Goal: Task Accomplishment & Management: Use online tool/utility

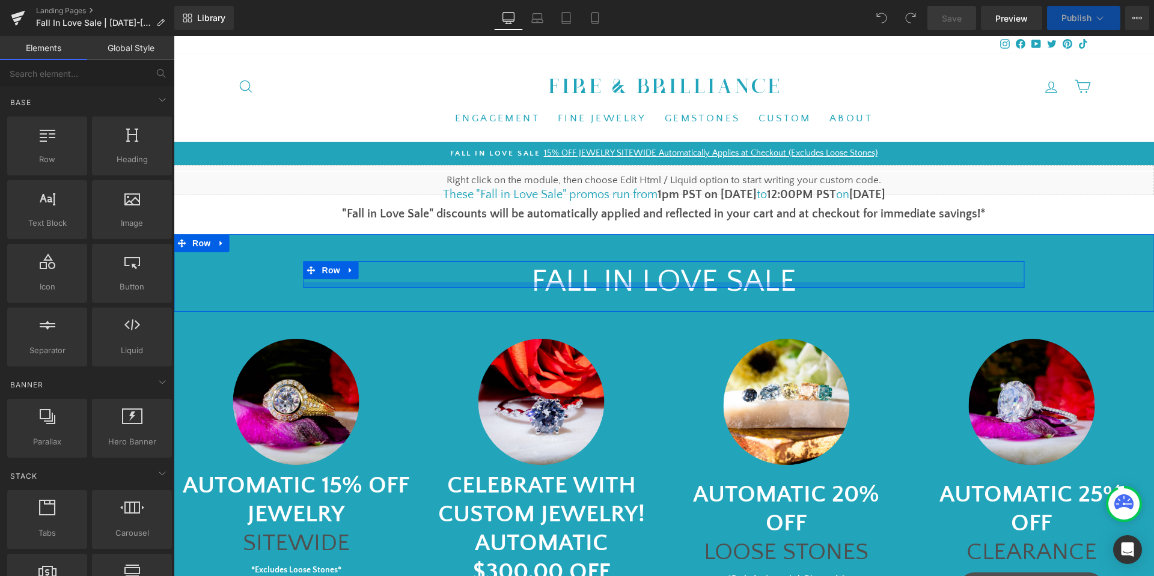
click at [578, 284] on div at bounding box center [663, 284] width 721 height 5
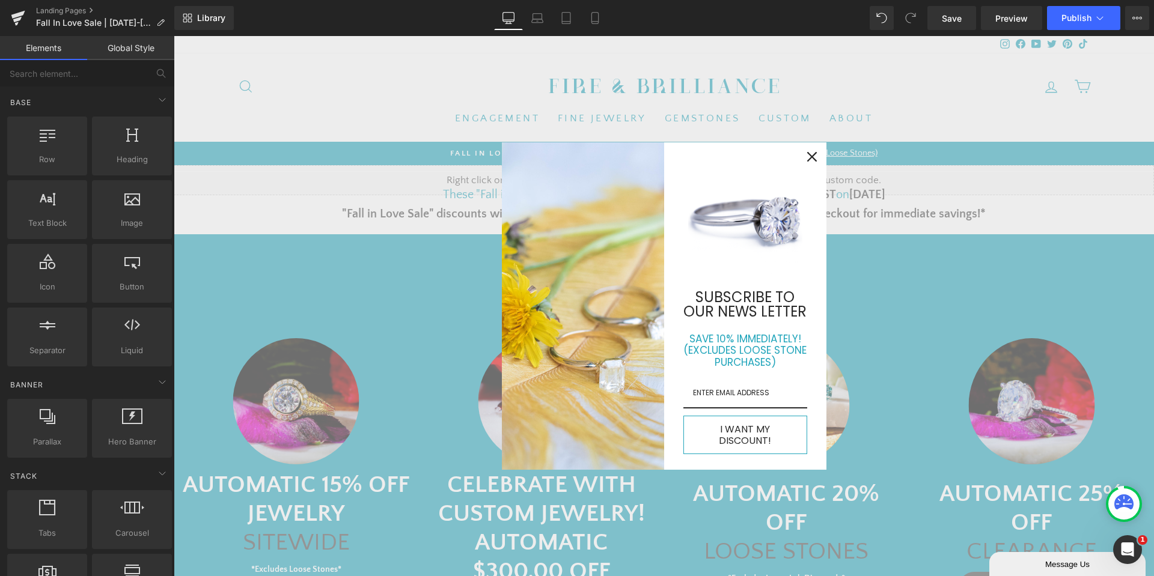
click at [806, 154] on div "Close" at bounding box center [811, 156] width 19 height 19
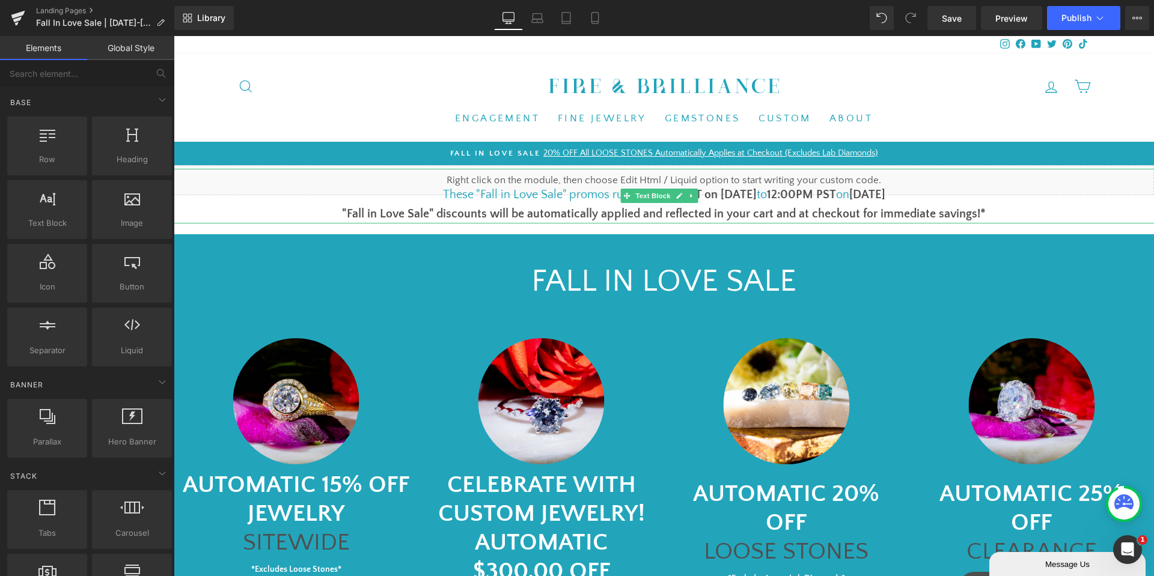
click at [716, 194] on font "1pm PST on [DATE]" at bounding box center [706, 194] width 99 height 13
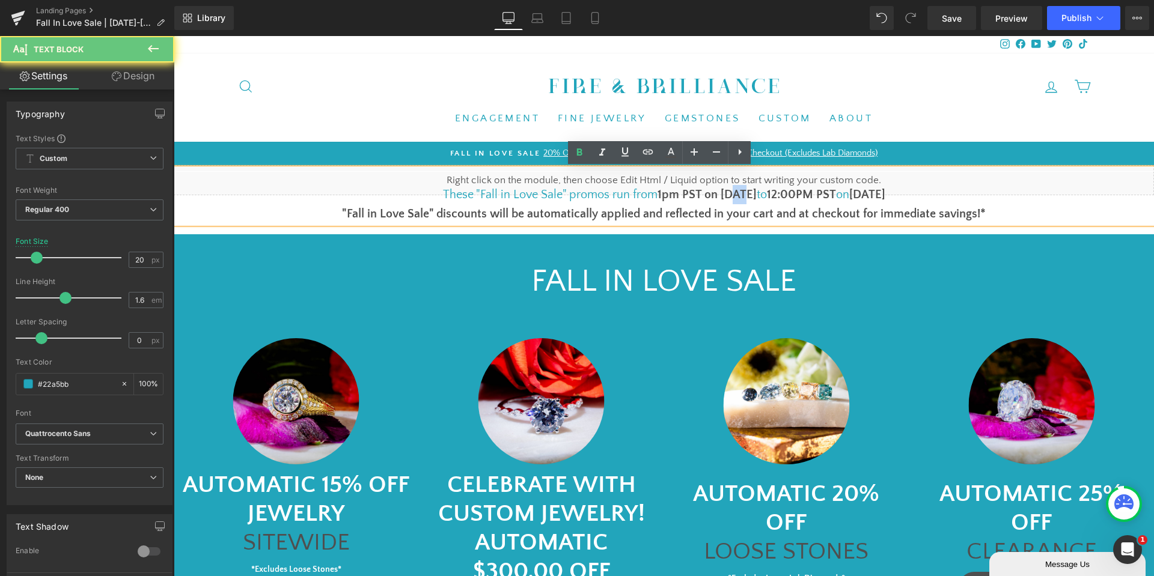
click at [716, 194] on font "1pm PST on [DATE]" at bounding box center [706, 194] width 99 height 13
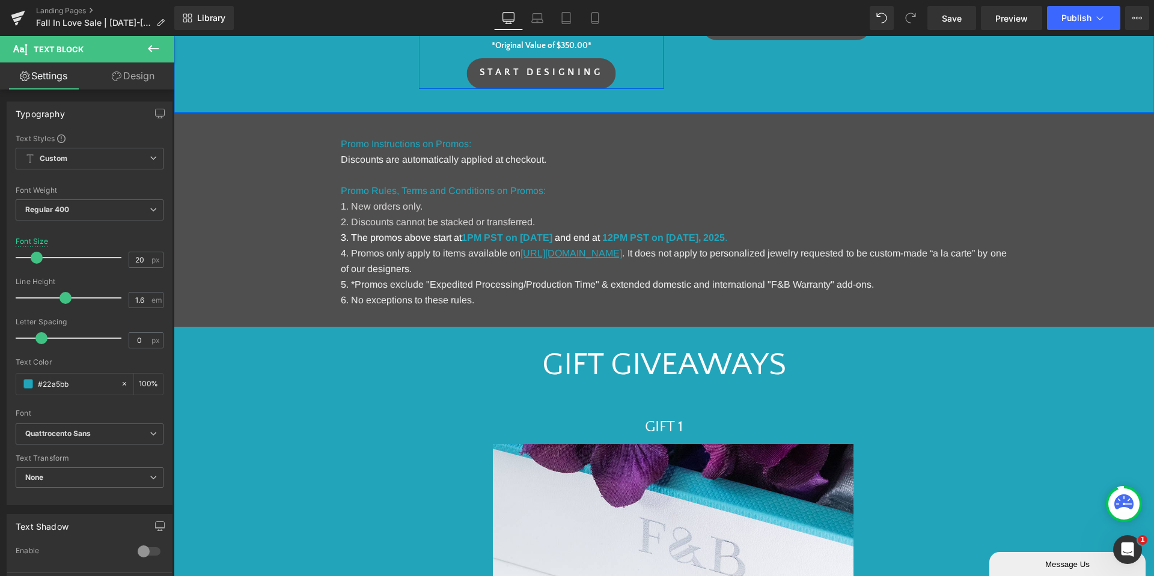
scroll to position [661, 0]
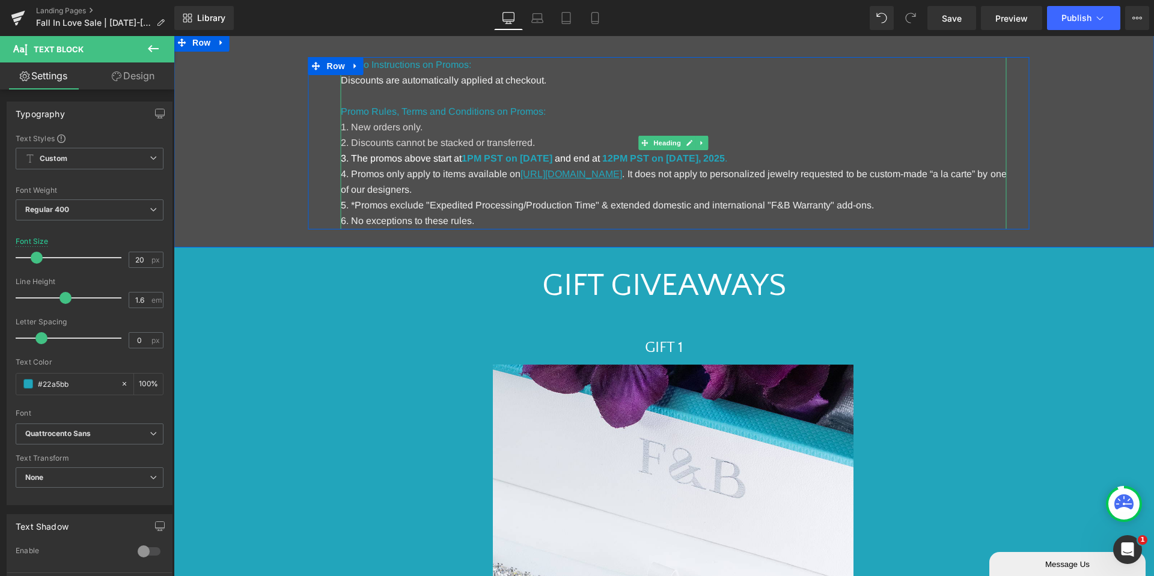
click at [575, 150] on h1 "2. Discounts cannot be stacked or transferred." at bounding box center [674, 143] width 666 height 16
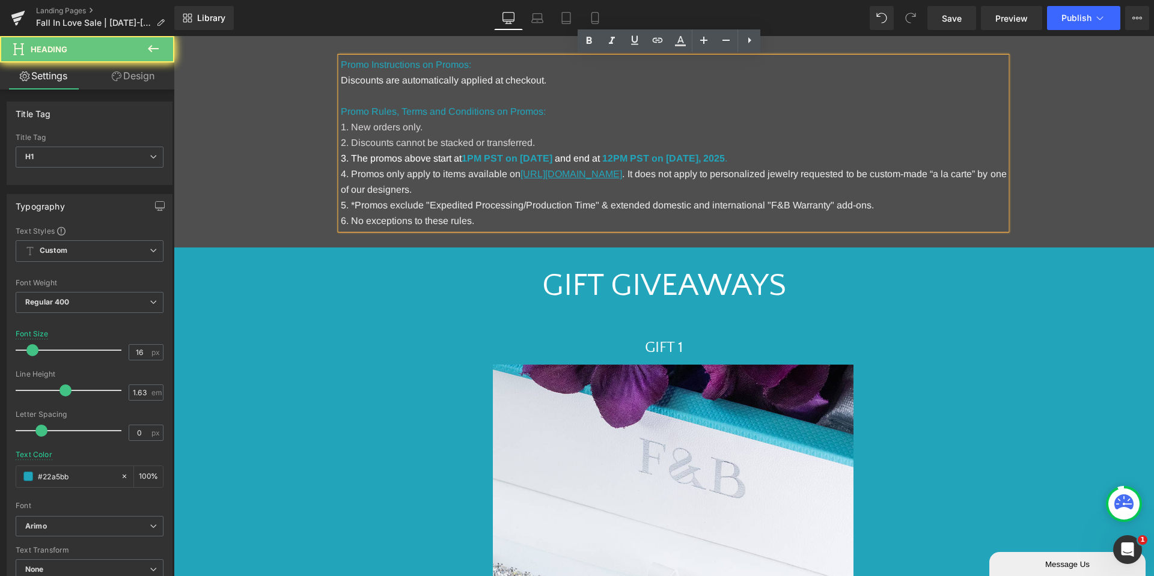
click at [552, 159] on strong "1PM PST on [DATE]" at bounding box center [507, 158] width 91 height 10
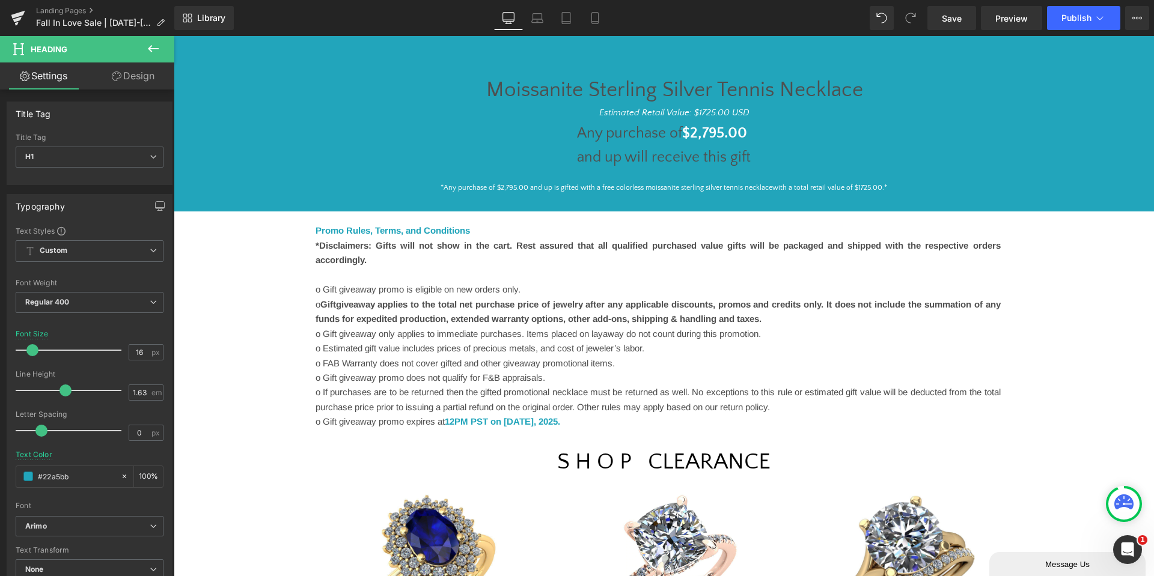
scroll to position [1382, 0]
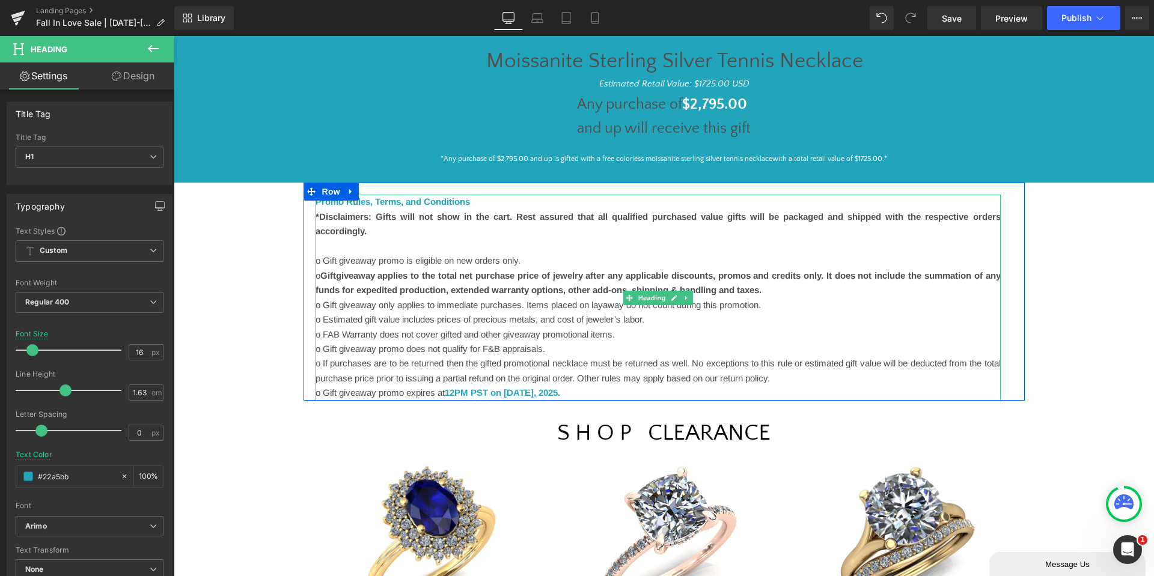
click at [534, 395] on font "12PM PST on [DATE]" at bounding box center [489, 393] width 89 height 10
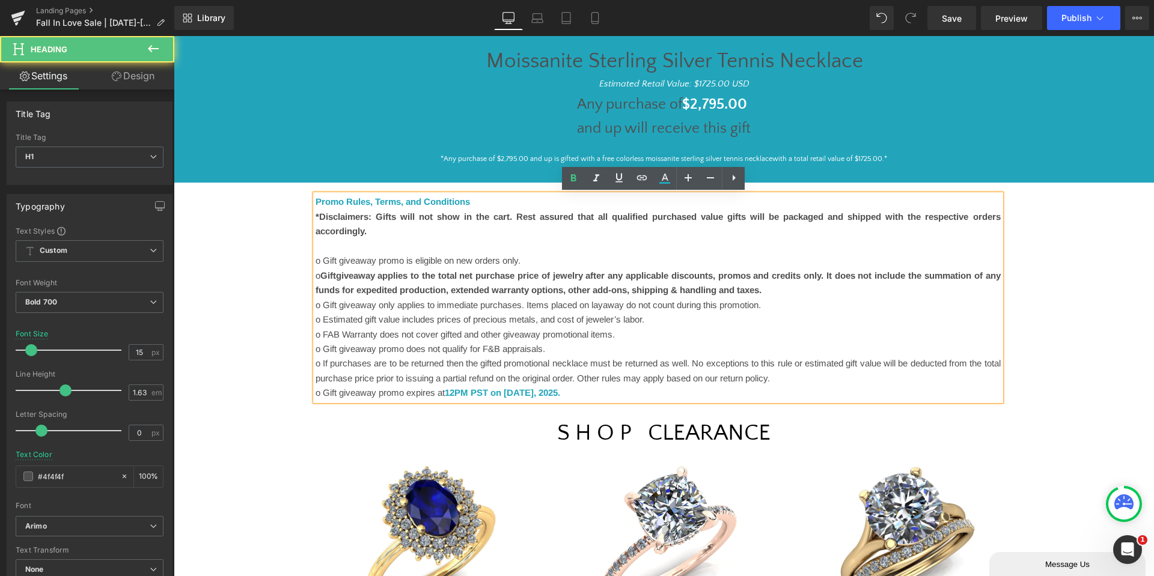
click at [534, 392] on font "12PM PST on [DATE]" at bounding box center [489, 393] width 89 height 10
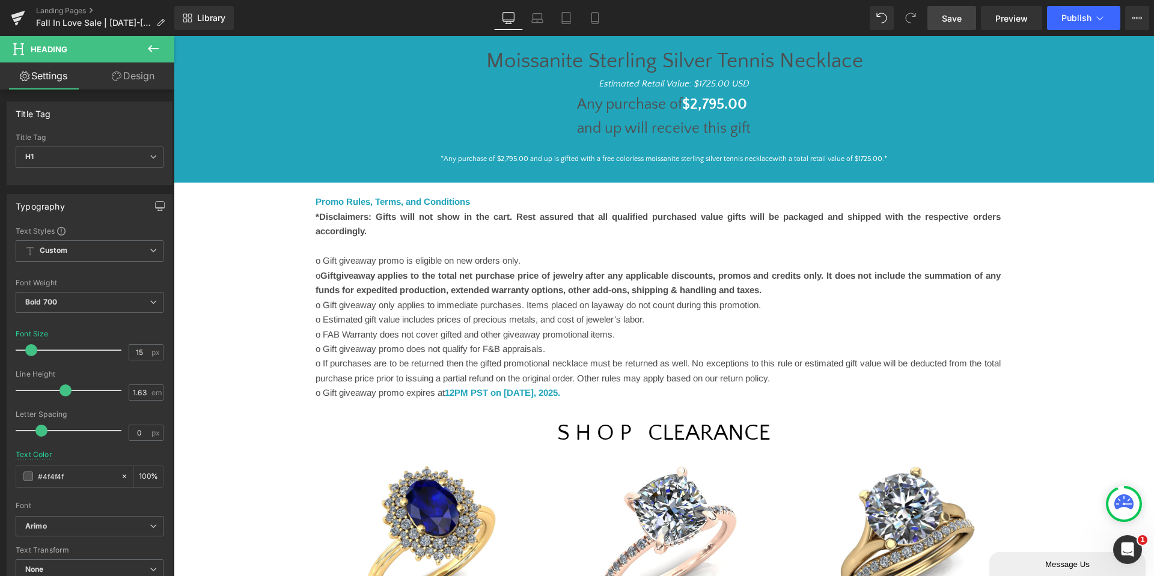
click at [943, 22] on span "Save" at bounding box center [952, 18] width 20 height 13
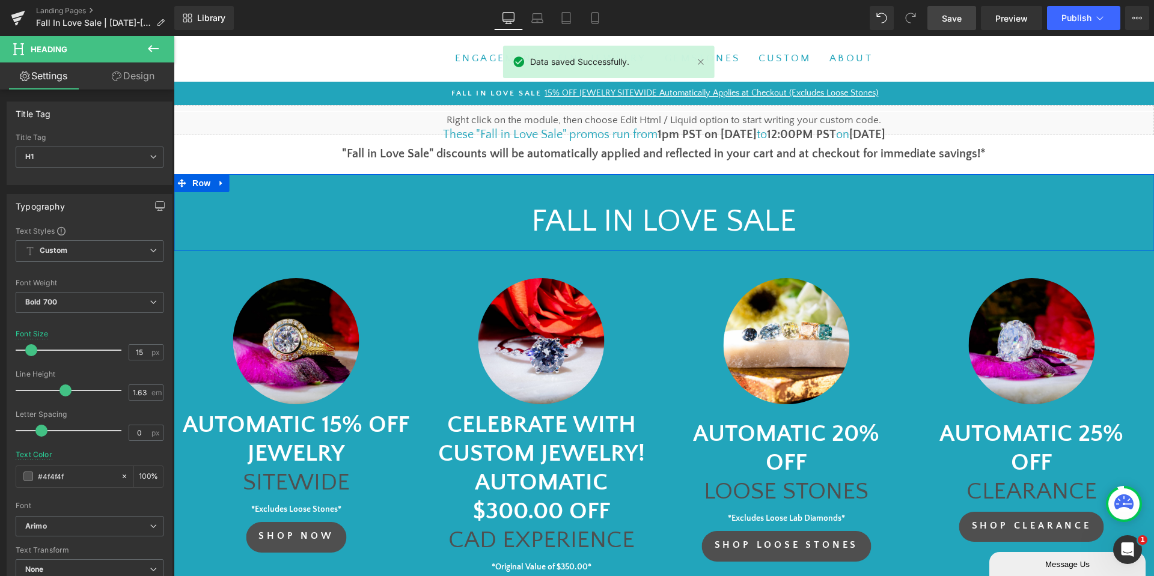
scroll to position [0, 0]
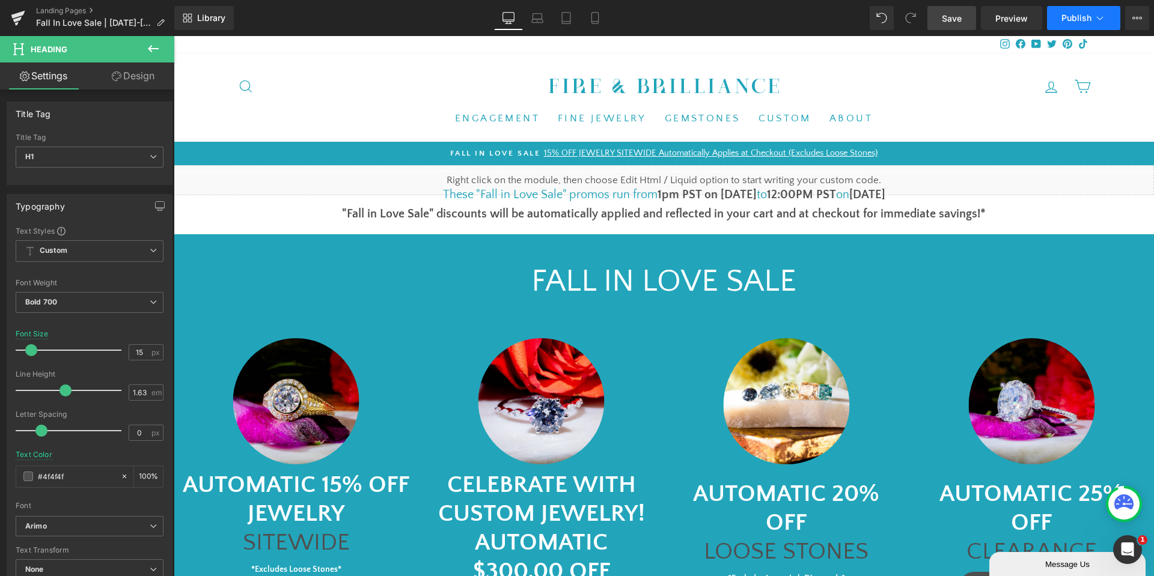
click at [1062, 23] on button "Publish" at bounding box center [1083, 18] width 73 height 24
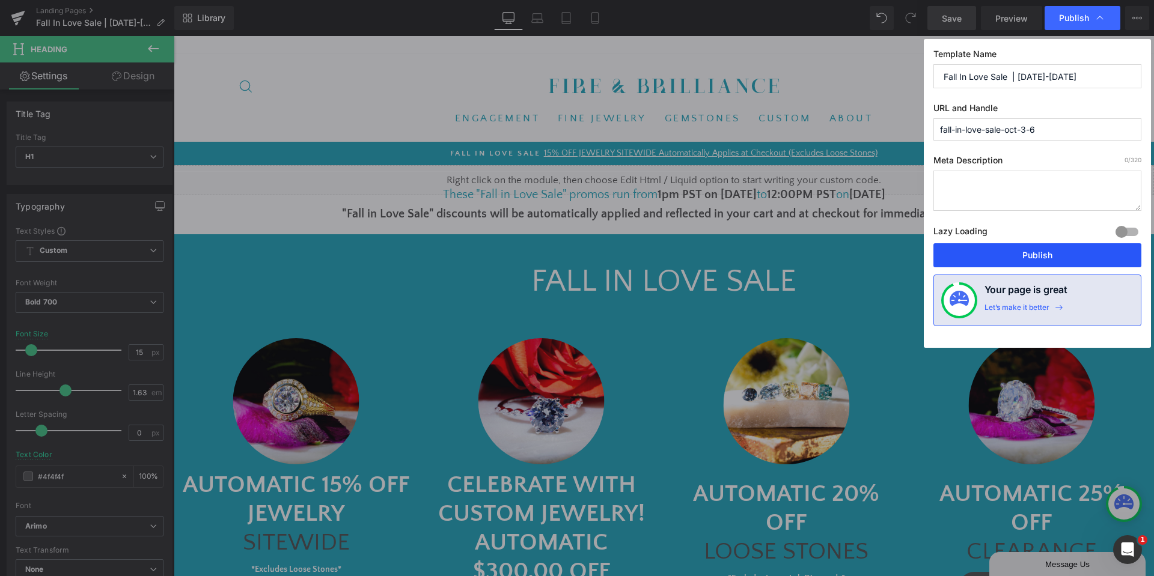
click at [1058, 252] on button "Publish" at bounding box center [1037, 255] width 208 height 24
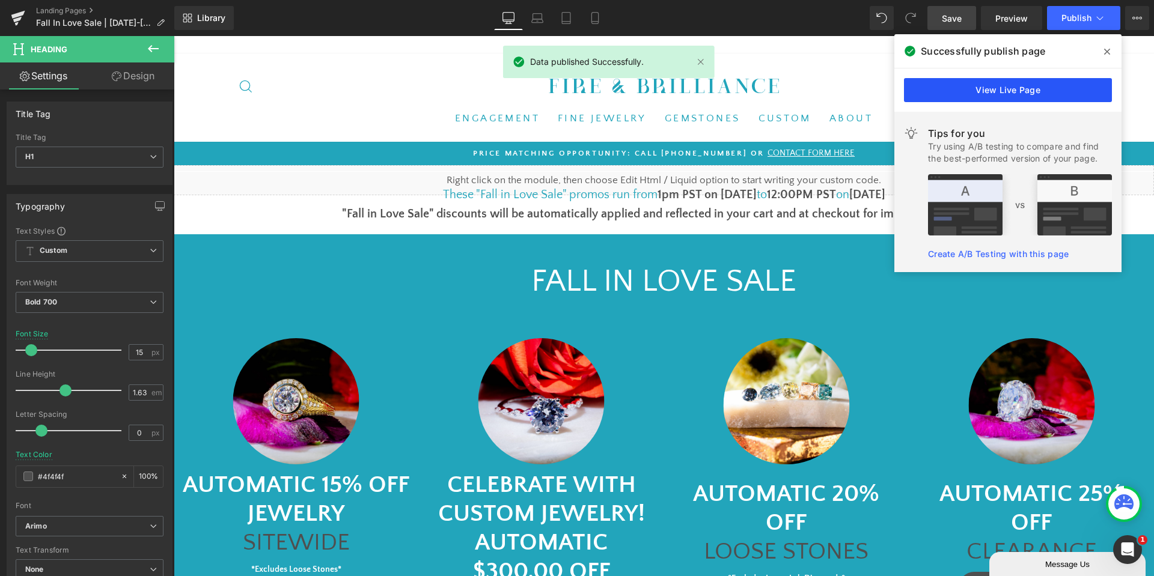
click at [967, 98] on link "View Live Page" at bounding box center [1008, 90] width 208 height 24
